Goal: Task Accomplishment & Management: Use online tool/utility

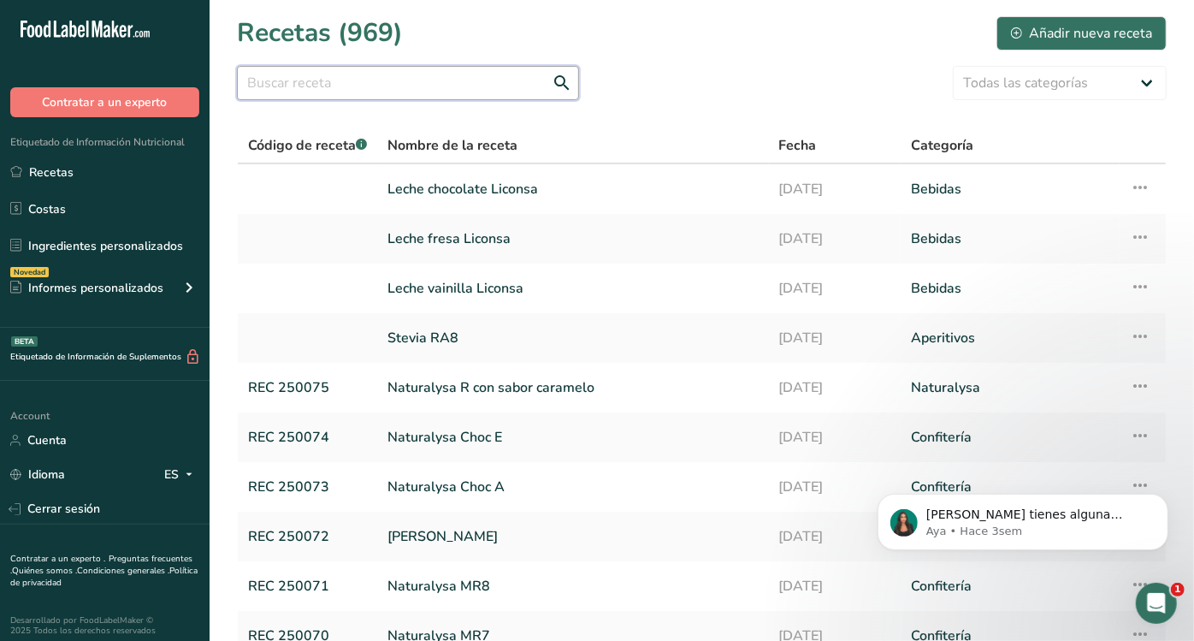
click at [447, 98] on input "text" at bounding box center [408, 83] width 342 height 34
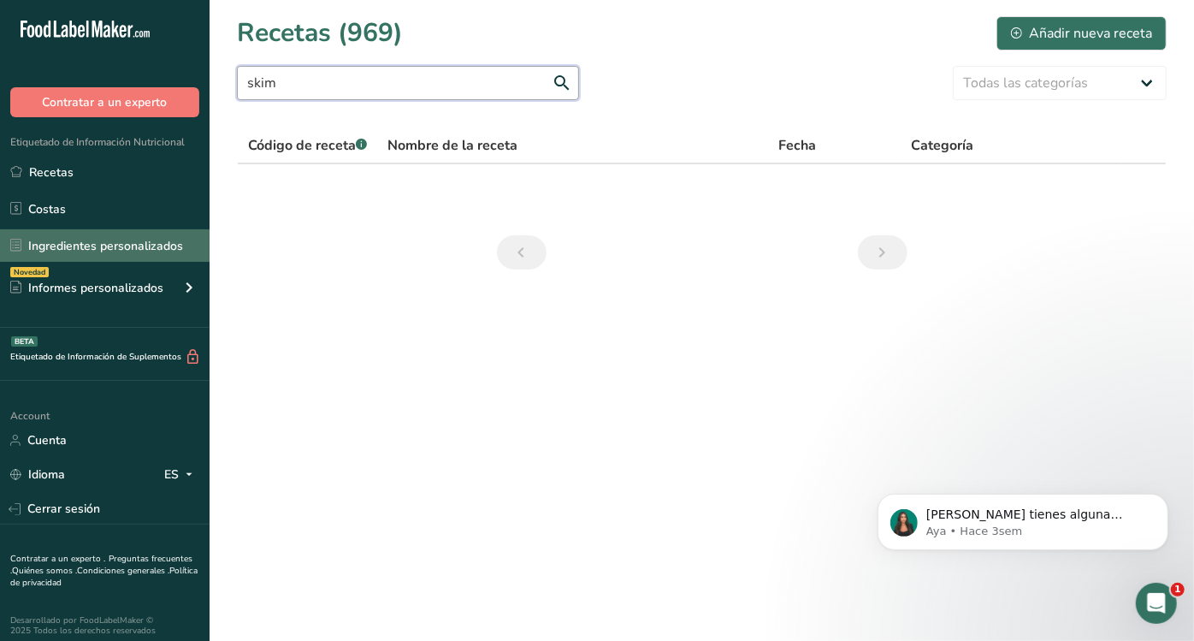
type input "skim"
click at [109, 234] on link "Ingredientes personalizados" at bounding box center [105, 245] width 210 height 33
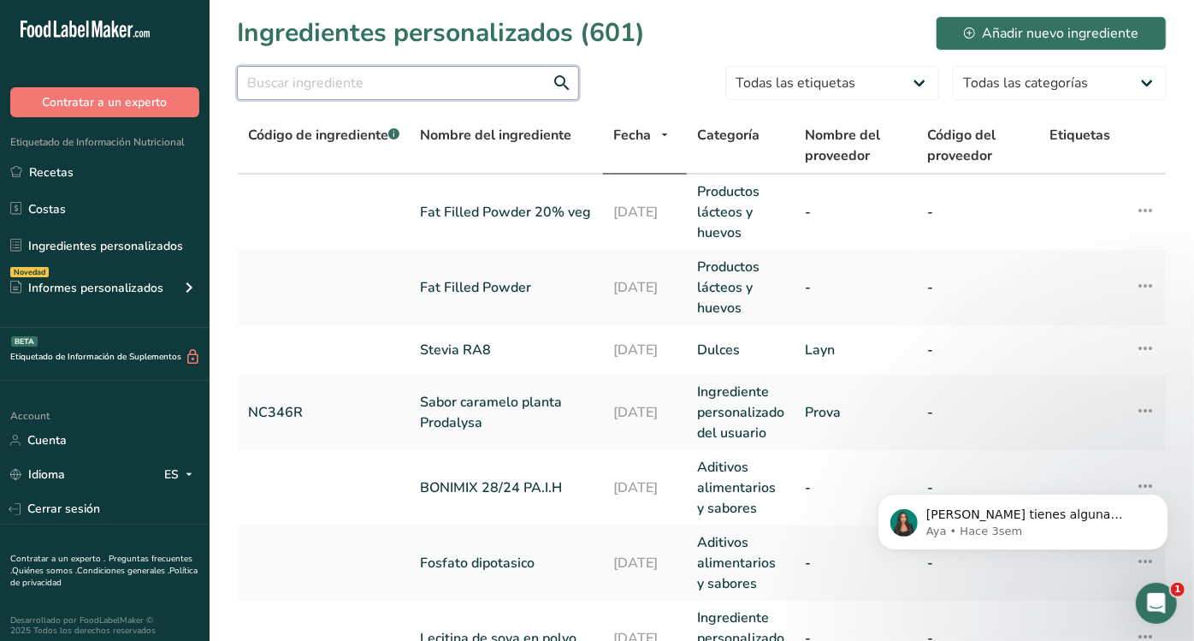
click at [369, 68] on input "text" at bounding box center [408, 83] width 342 height 34
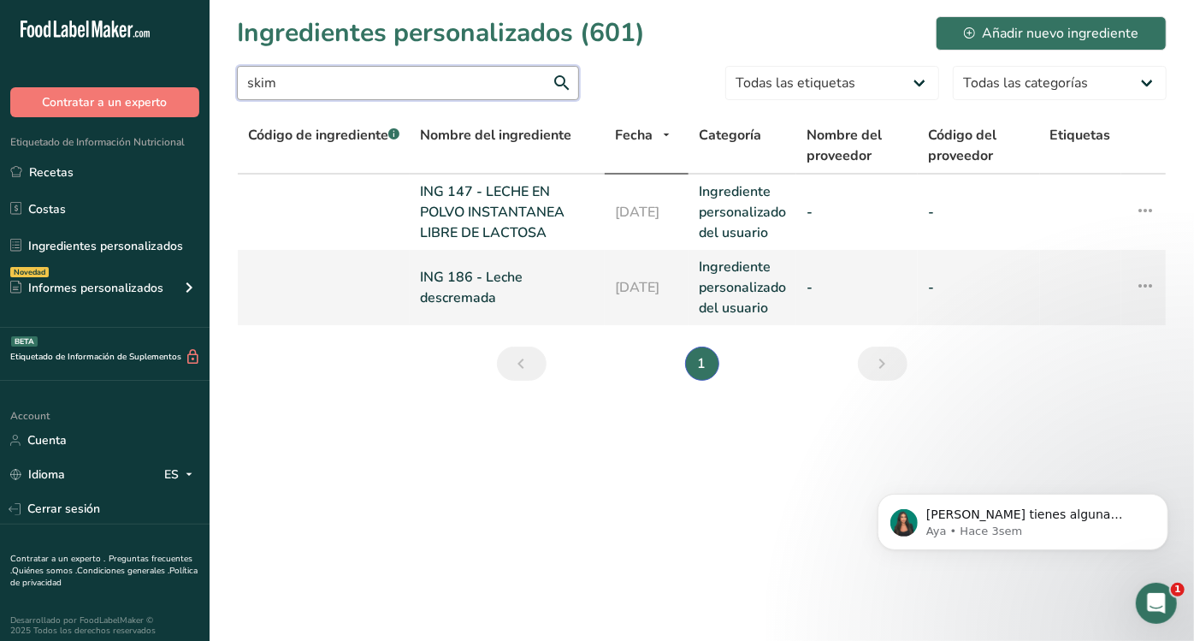
type input "skim"
click at [506, 287] on link "ING 186 - Leche descremada" at bounding box center [507, 287] width 175 height 41
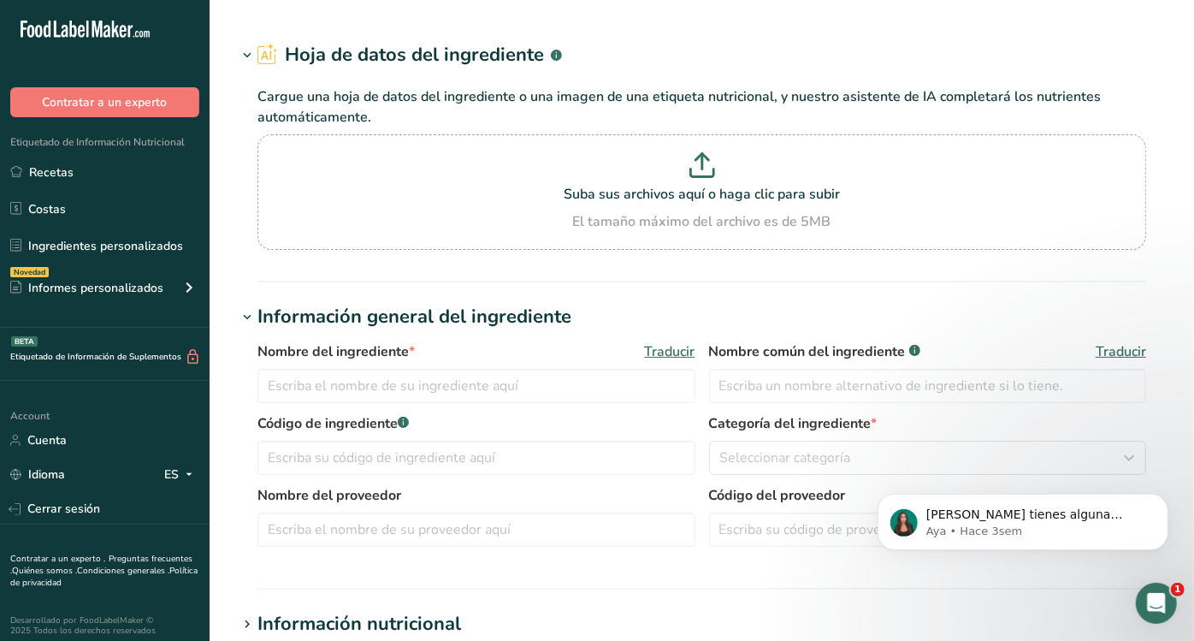
type input "ING 186 - Leche descremada"
type input "Skim milk"
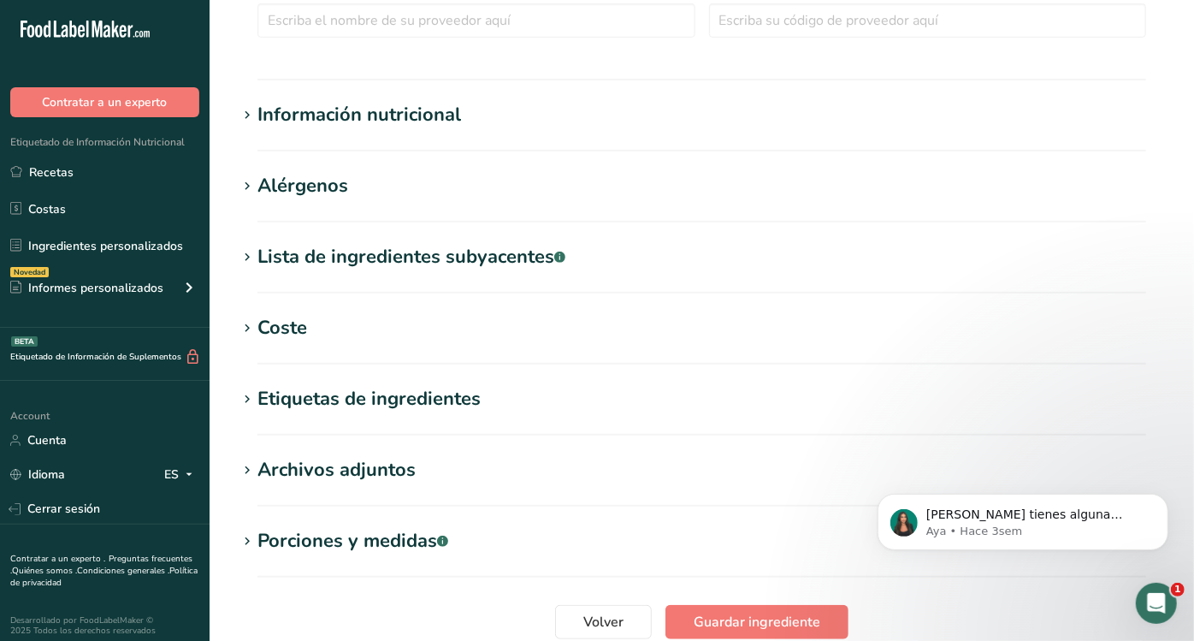
scroll to position [549, 0]
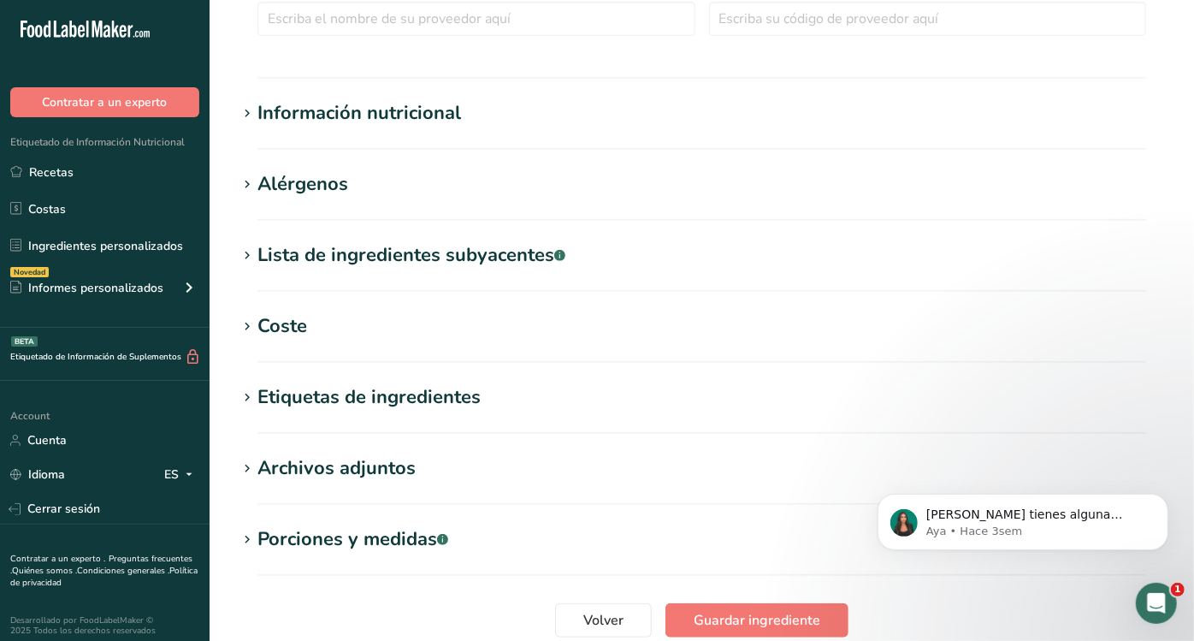
click at [512, 118] on h1 "Información nutricional" at bounding box center [702, 113] width 930 height 28
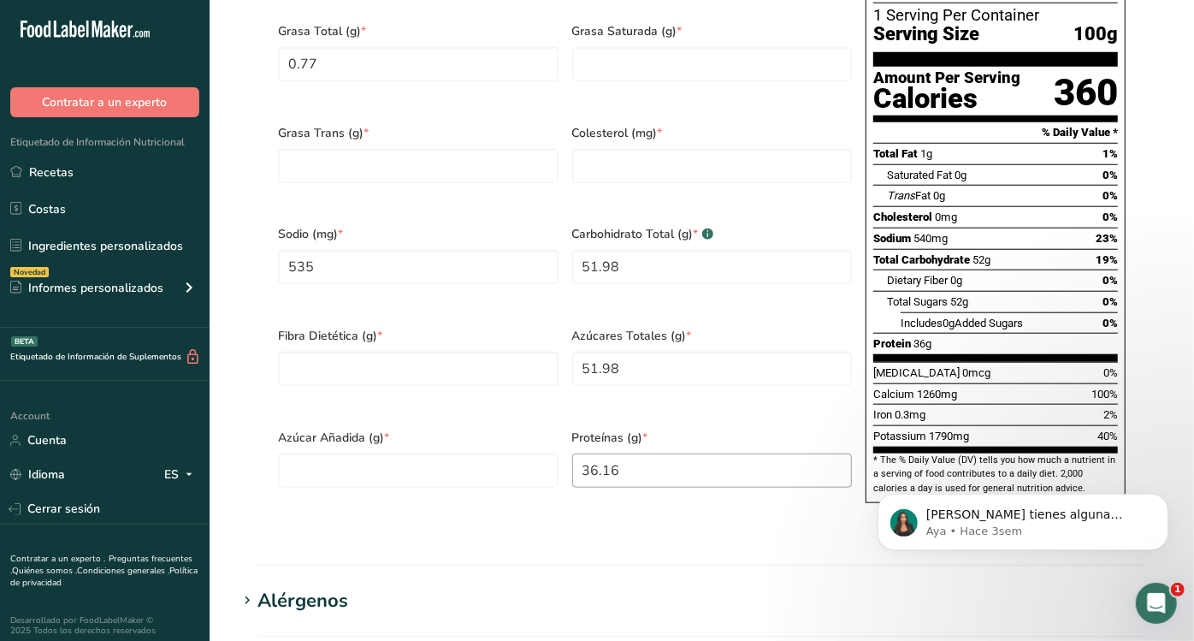
scroll to position [917, 0]
